Goal: Task Accomplishment & Management: Use online tool/utility

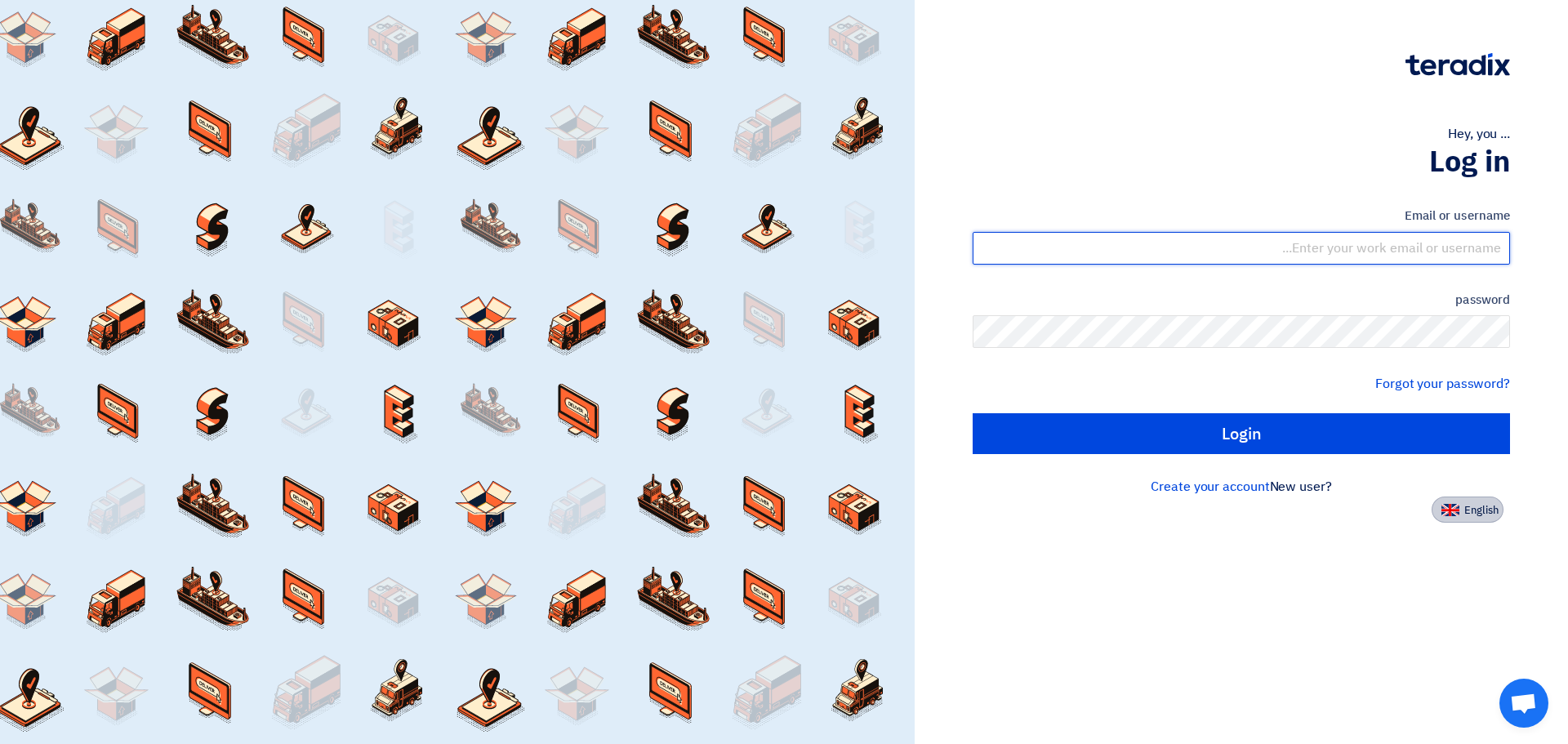
type input "[PERSON_NAME][EMAIL_ADDRESS][PERSON_NAME][DOMAIN_NAME]"
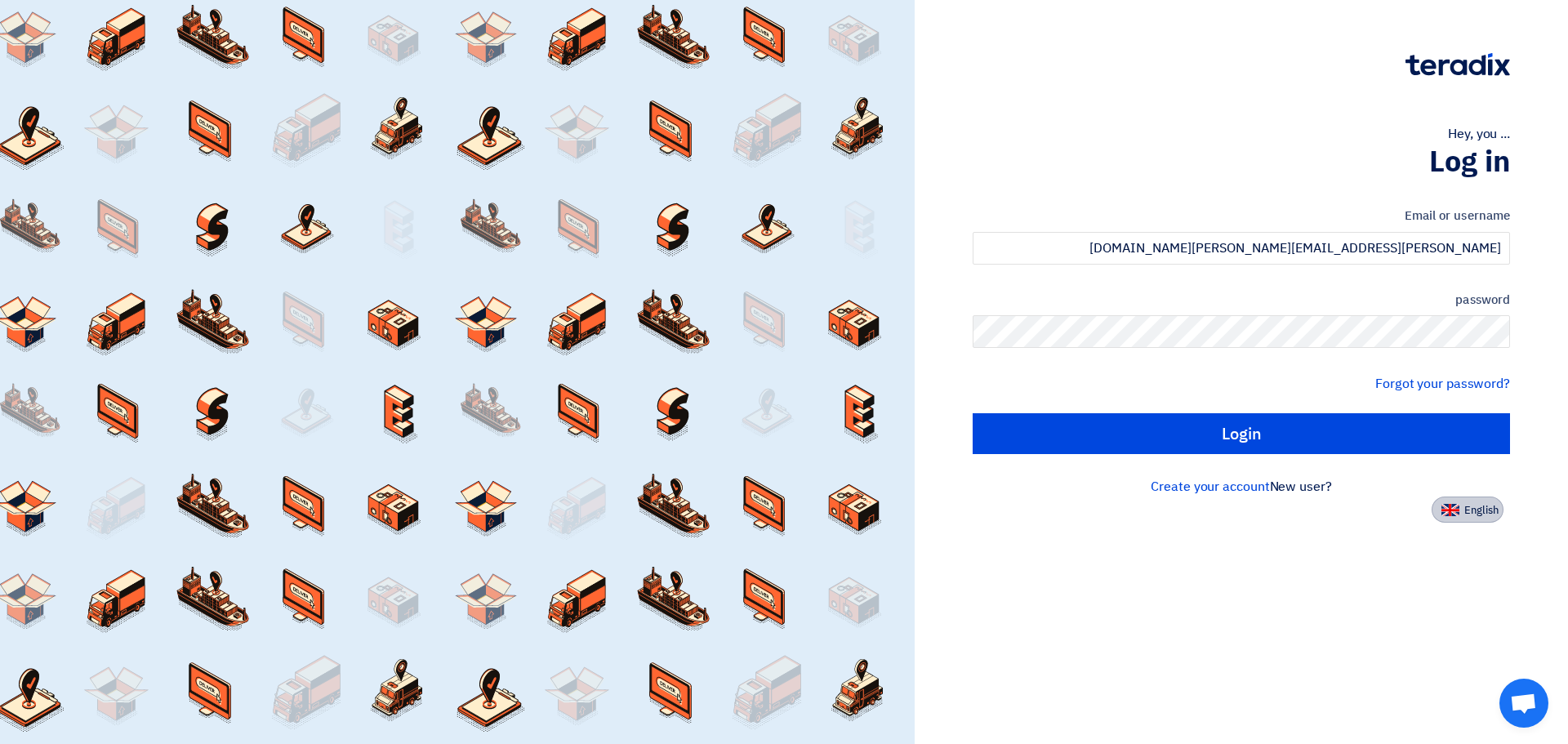
click at [1475, 507] on font "English" at bounding box center [1481, 510] width 34 height 16
type input "Sign in"
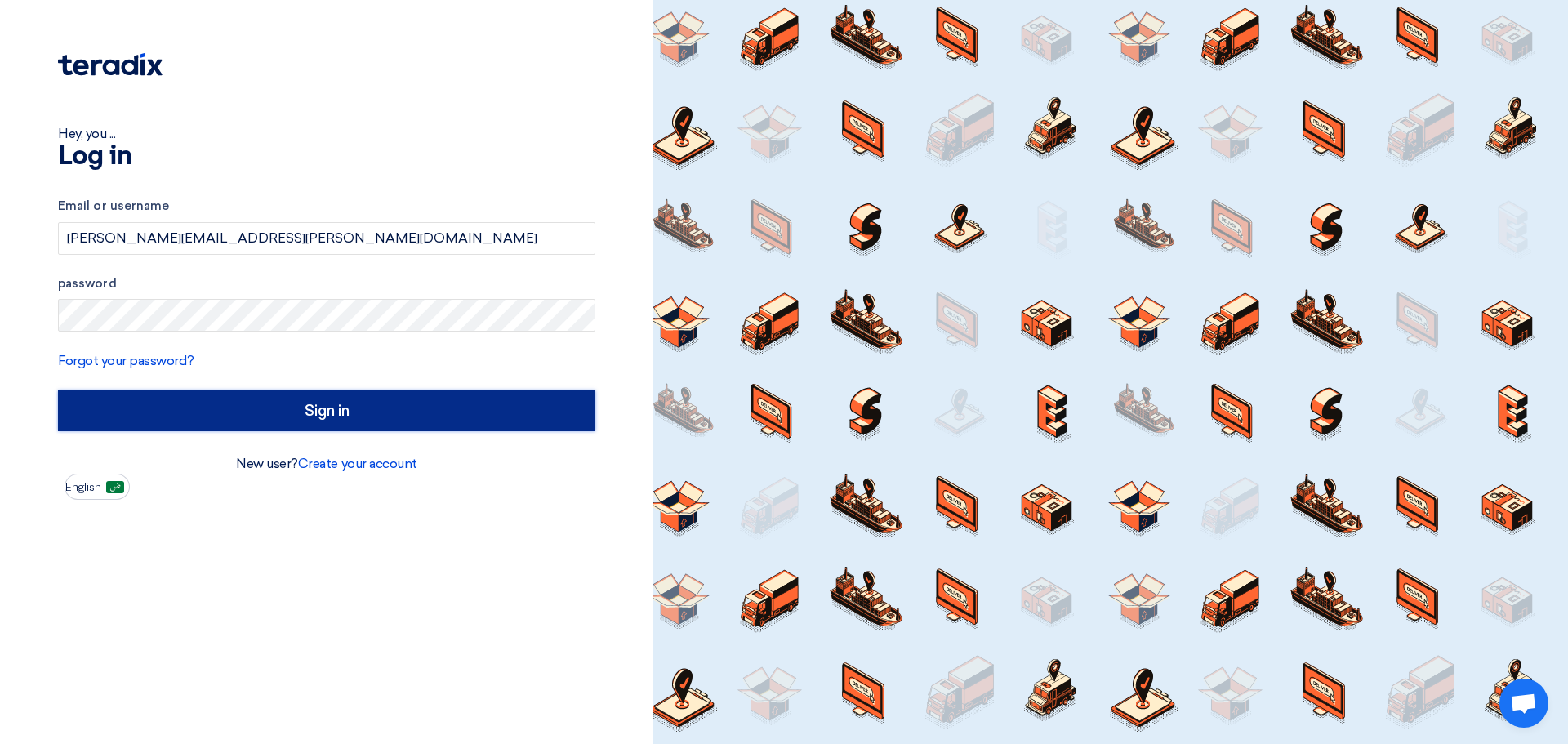
click at [289, 412] on input "Sign in" at bounding box center [327, 411] width 537 height 41
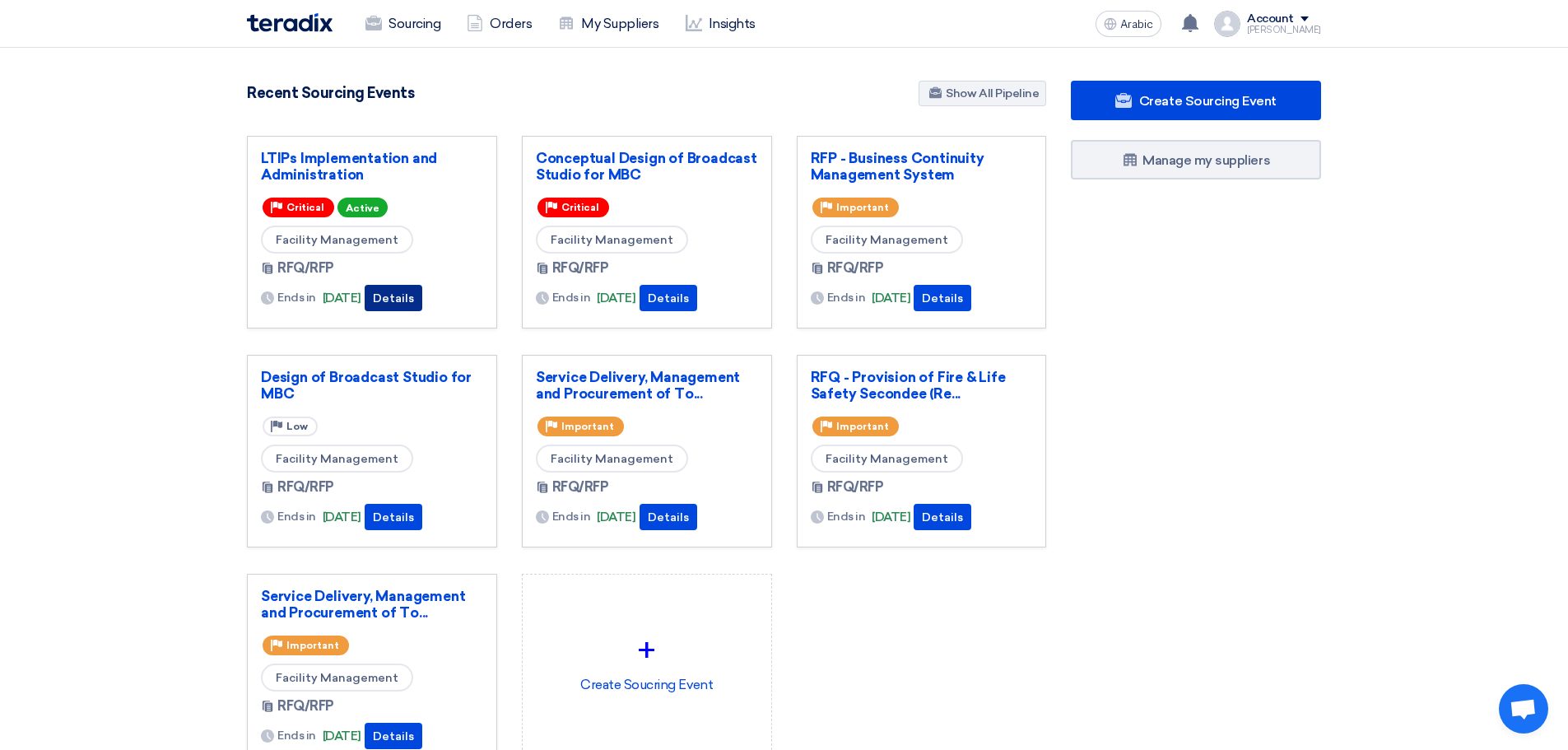
click at [414, 293] on font "Details" at bounding box center [393, 298] width 41 height 14
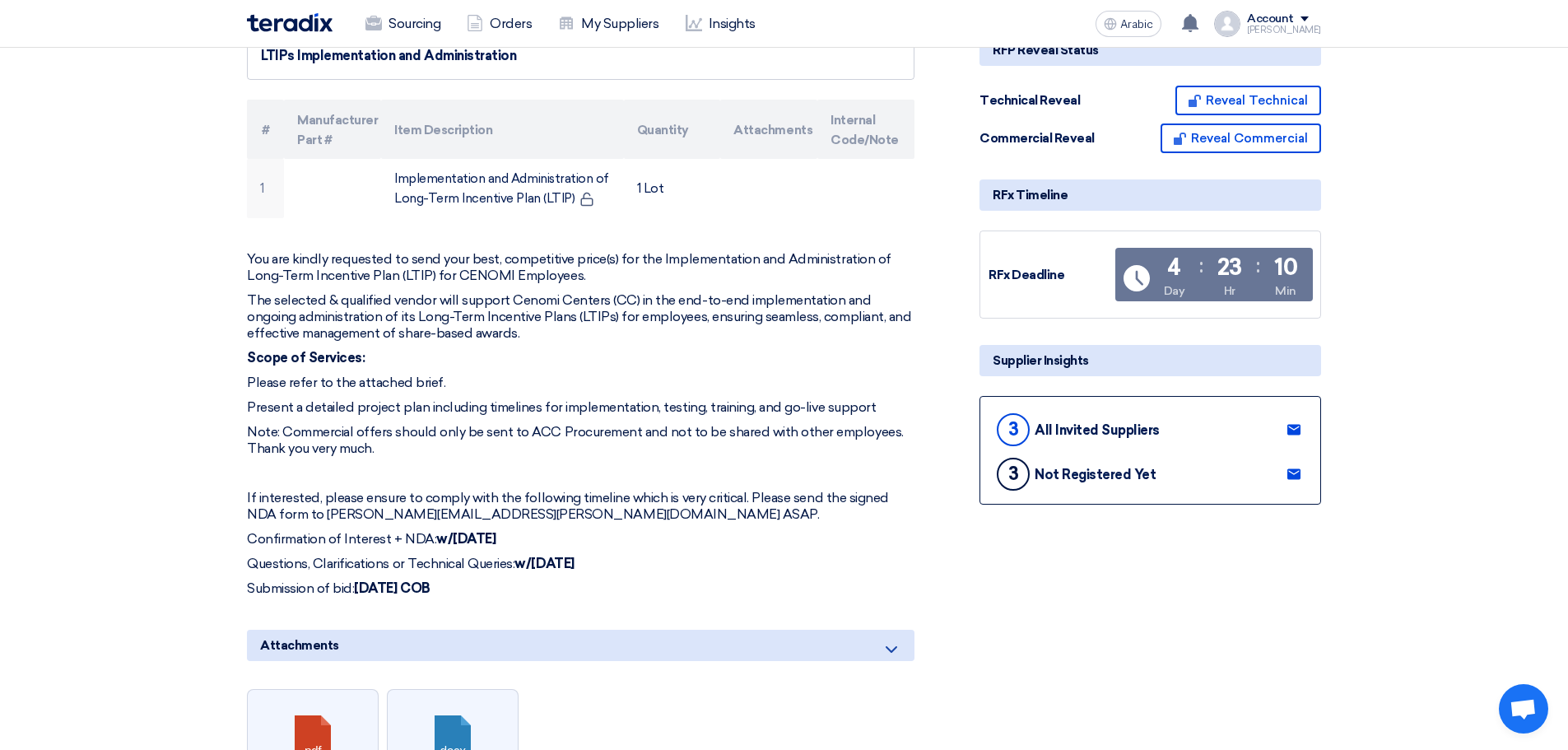
scroll to position [384, 0]
